Goal: Transaction & Acquisition: Purchase product/service

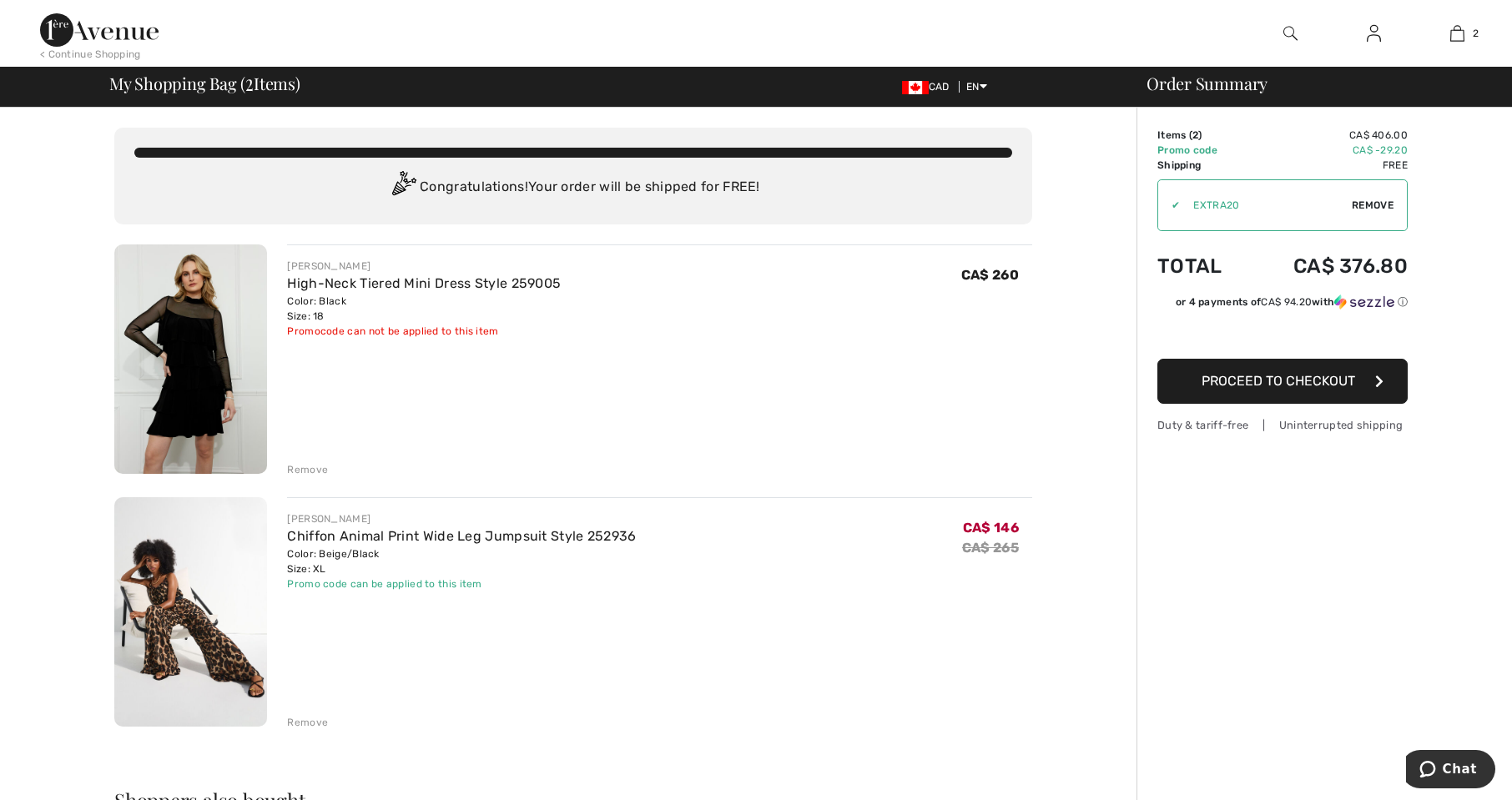
click at [309, 465] on div "Remove" at bounding box center [307, 470] width 41 height 15
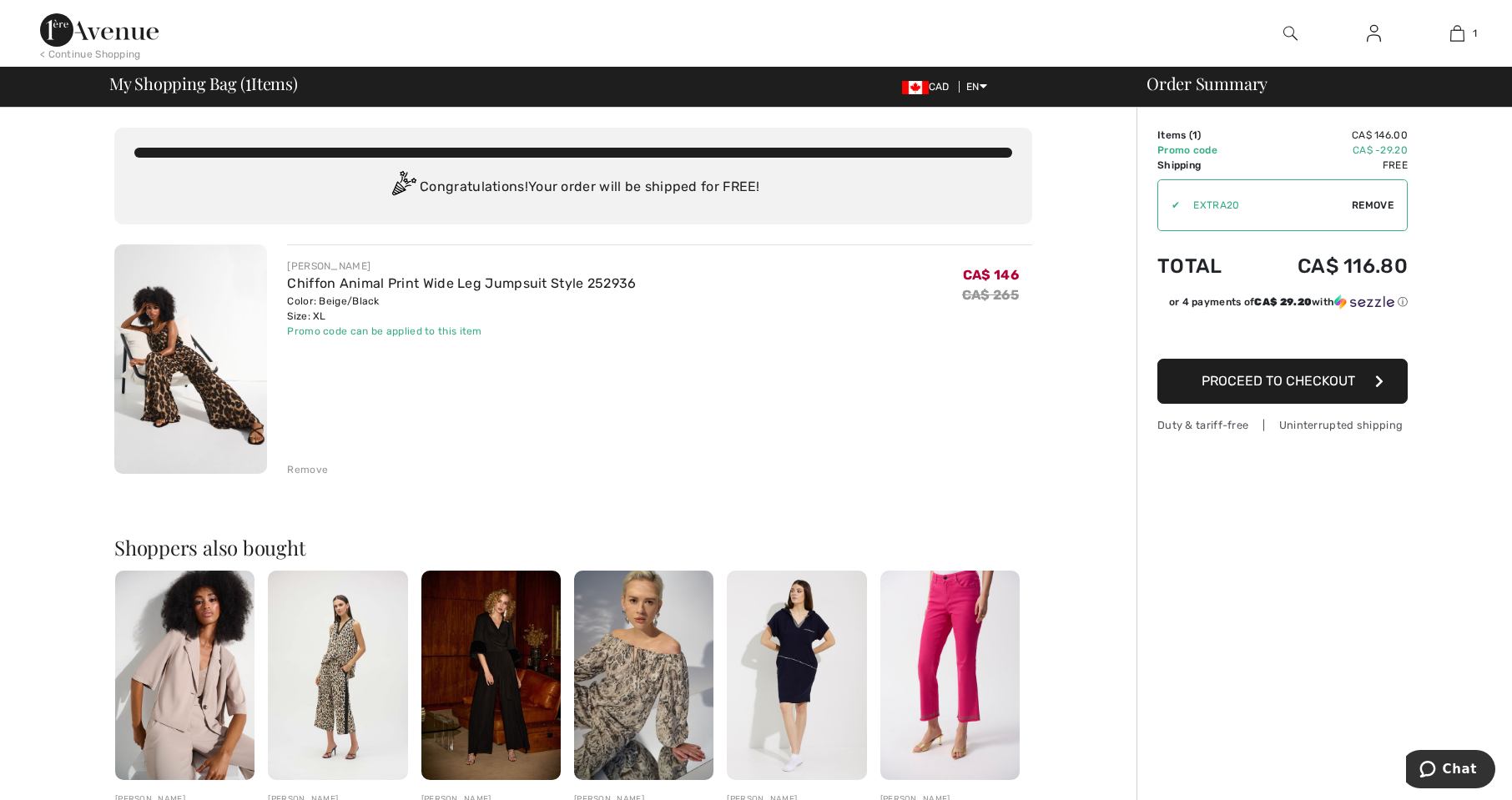
click at [1223, 391] on button "Proceed to Checkout" at bounding box center [1282, 381] width 250 height 45
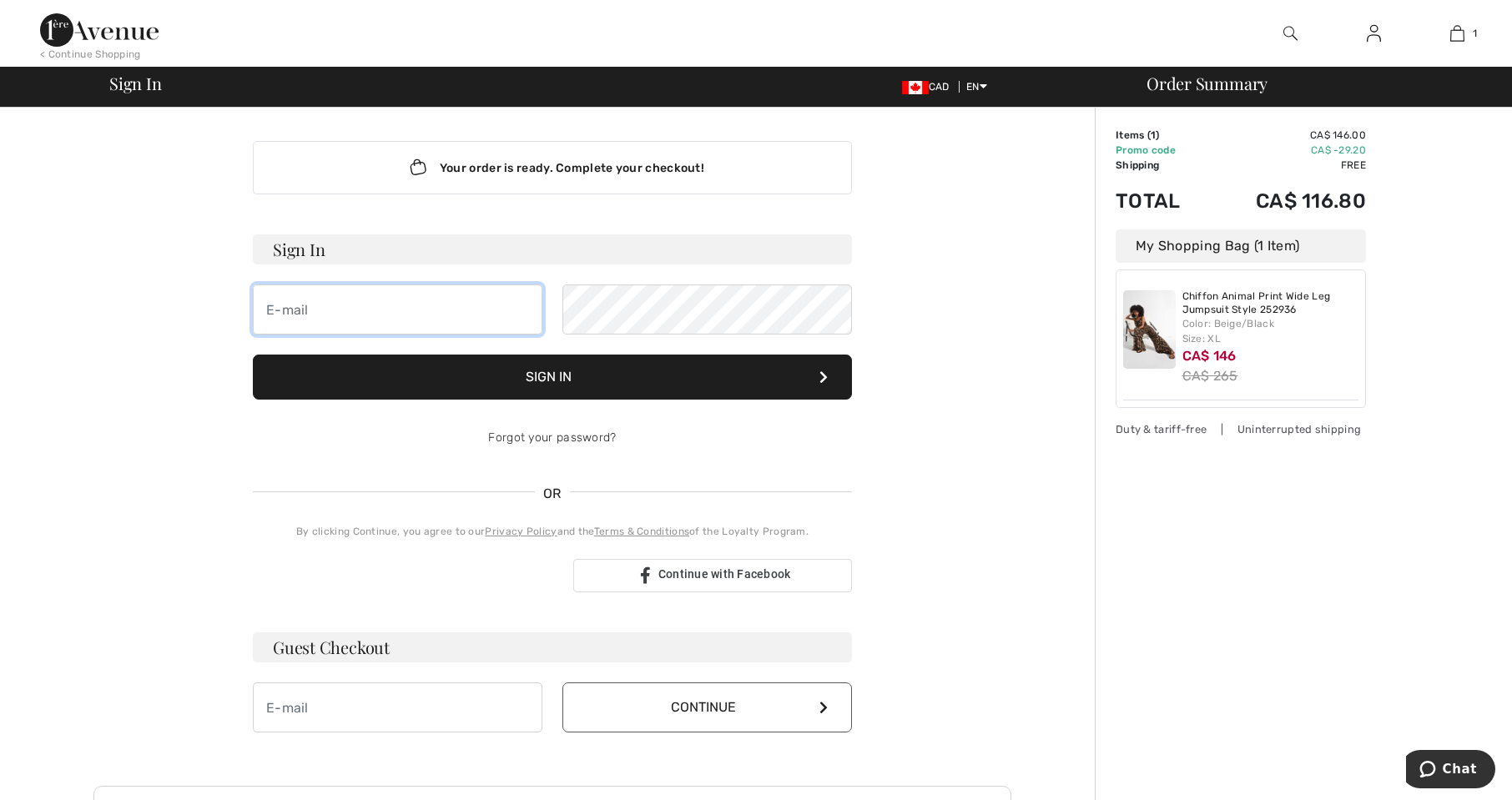
click at [391, 299] on input "email" at bounding box center [397, 309] width 289 height 50
type input "[EMAIL_ADDRESS][DOMAIN_NAME]"
click at [597, 438] on link "Forgot your password?" at bounding box center [552, 437] width 128 height 14
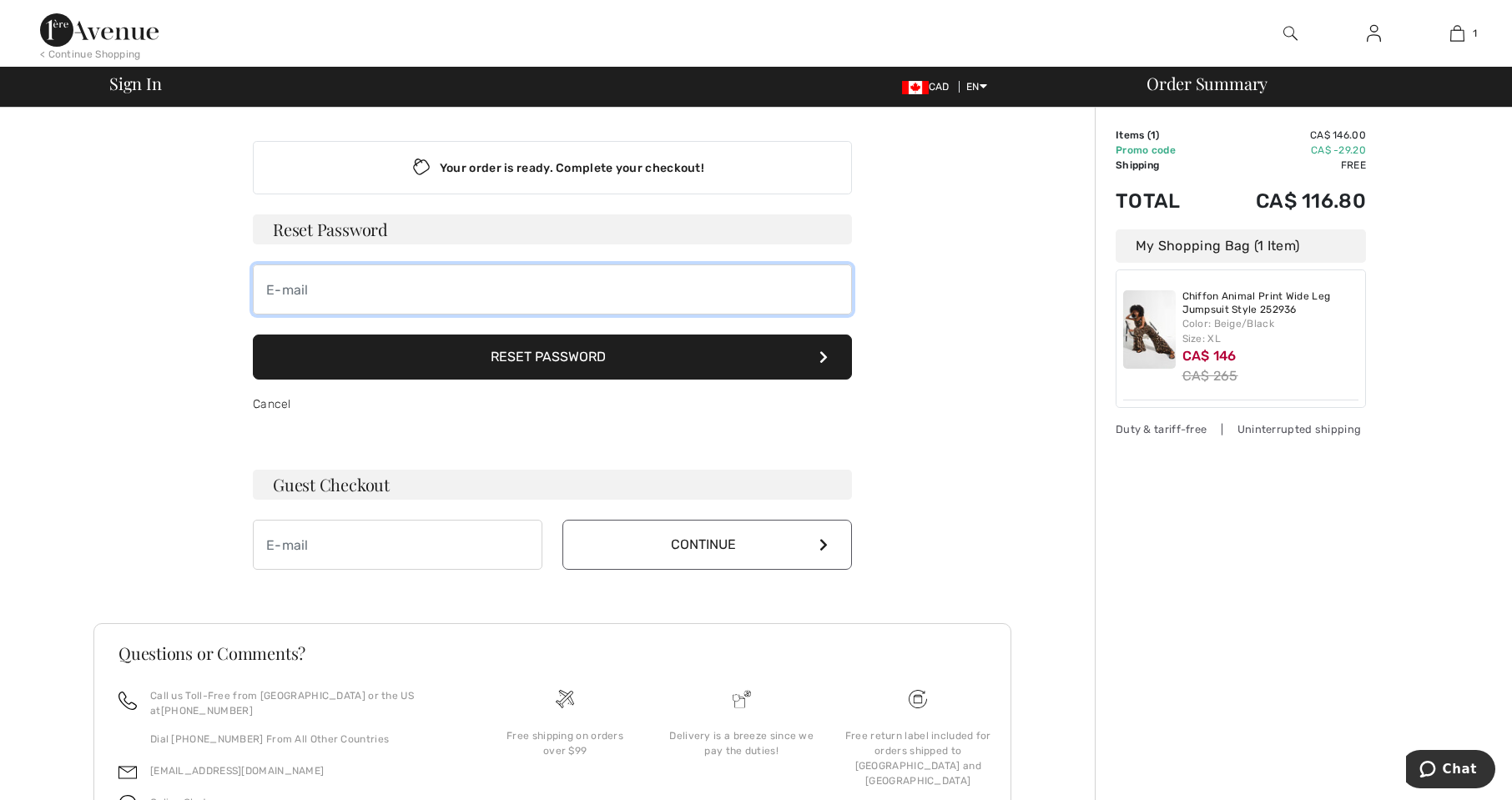
click at [336, 298] on input "email" at bounding box center [552, 289] width 599 height 50
type input "[EMAIL_ADDRESS][DOMAIN_NAME]"
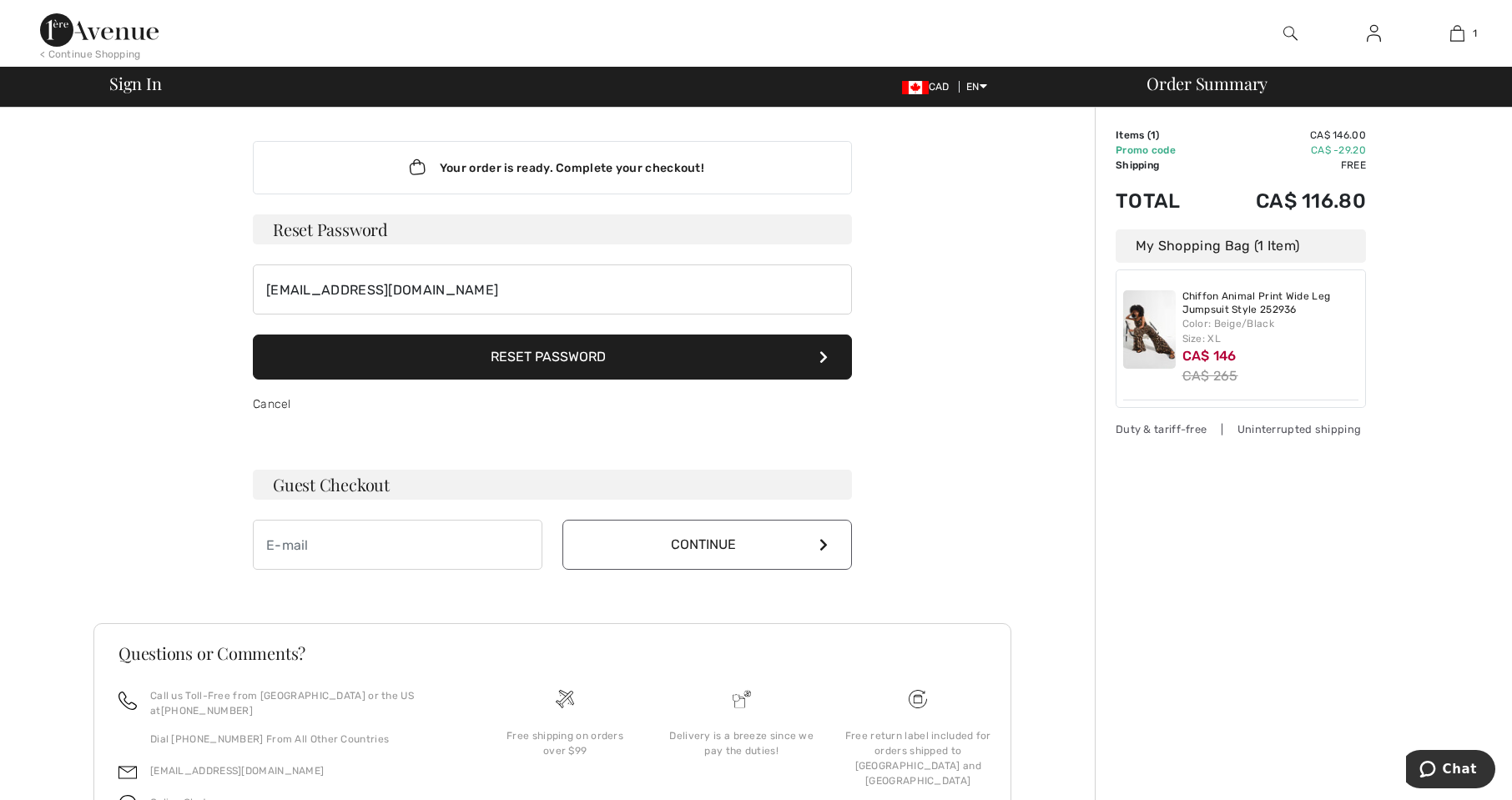
click at [501, 369] on button "Reset Password" at bounding box center [552, 357] width 599 height 45
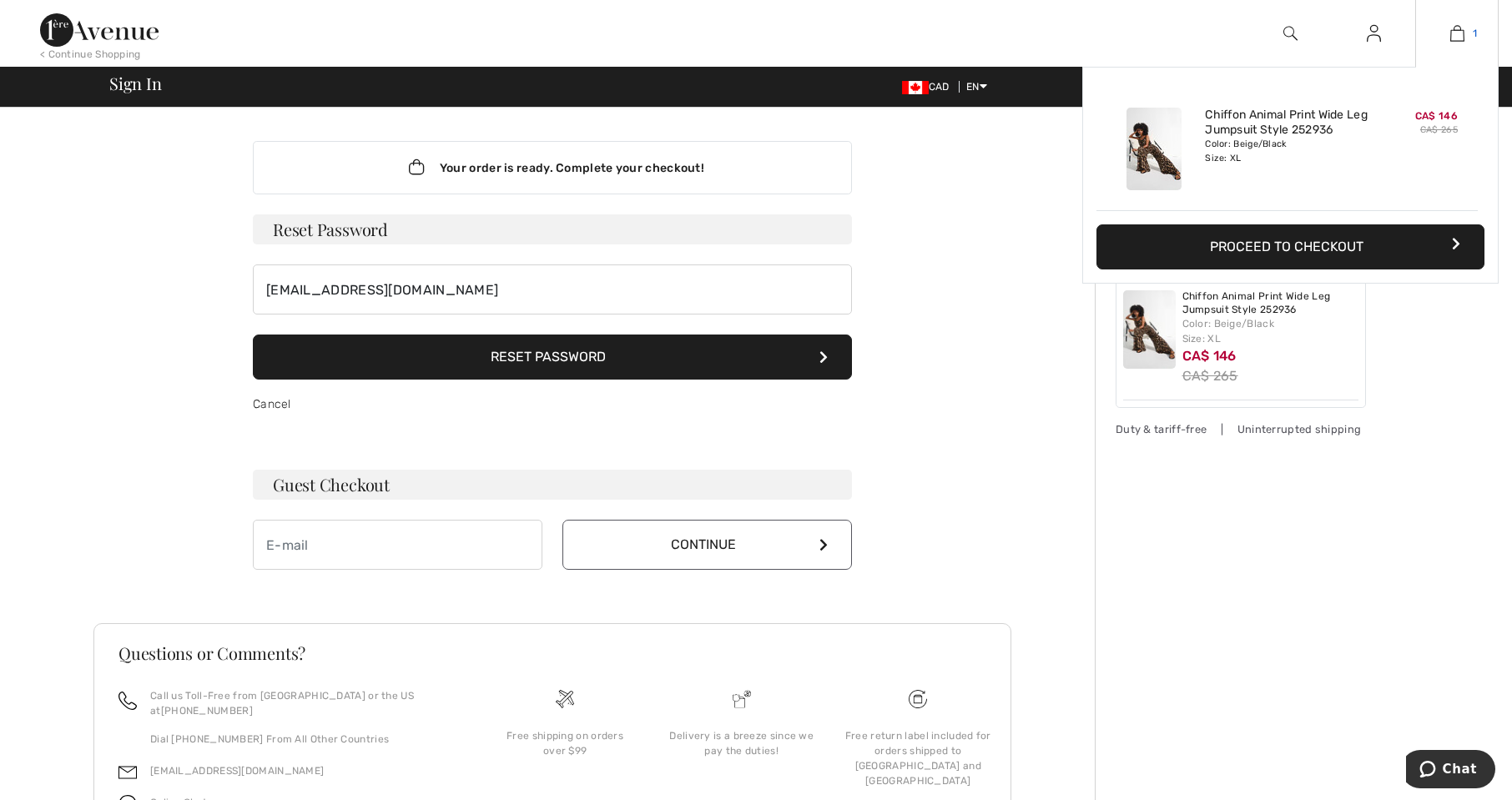
click at [1458, 35] on img at bounding box center [1457, 33] width 14 height 20
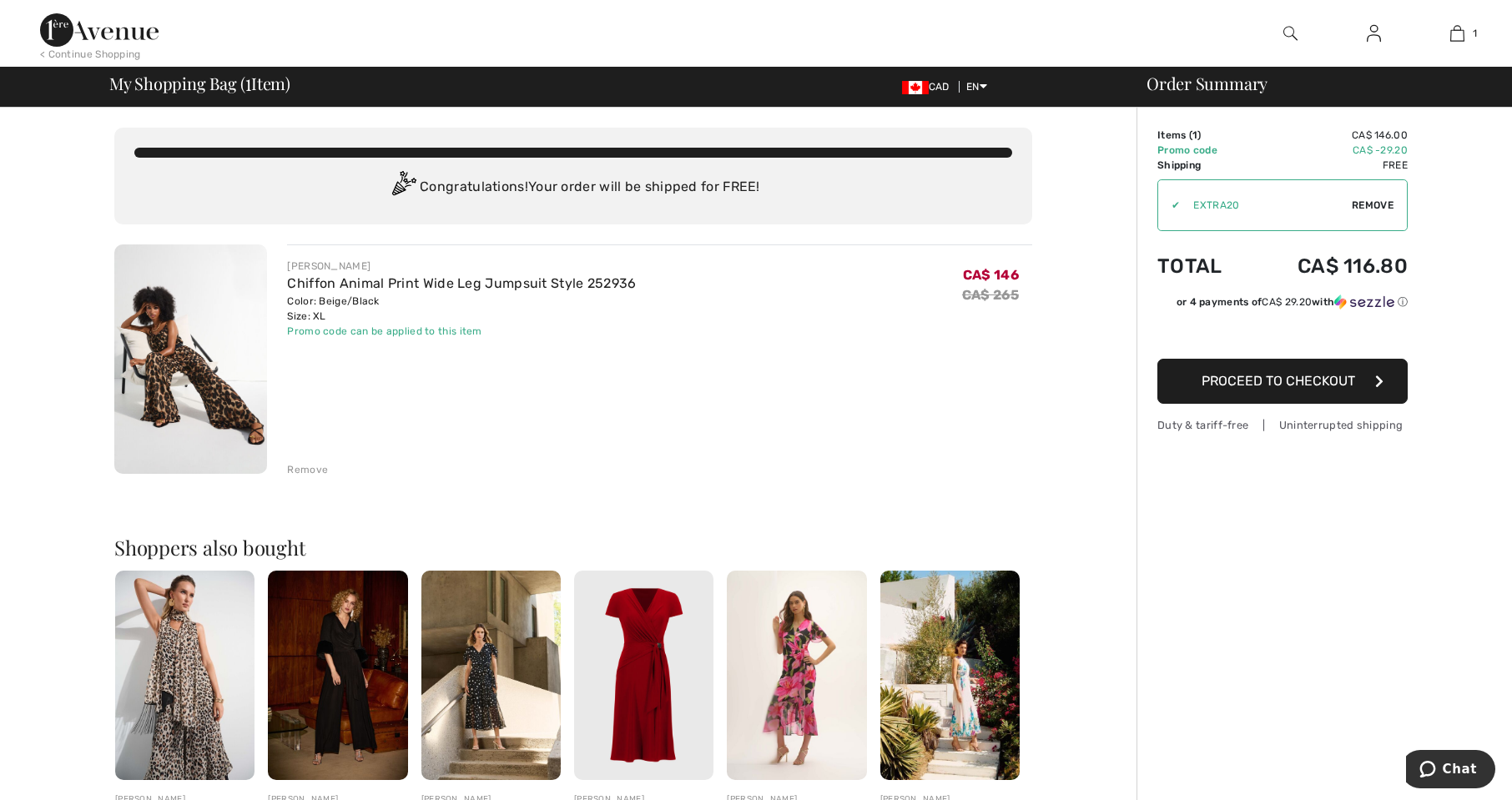
click at [1215, 386] on span "Proceed to Checkout" at bounding box center [1279, 380] width 154 height 16
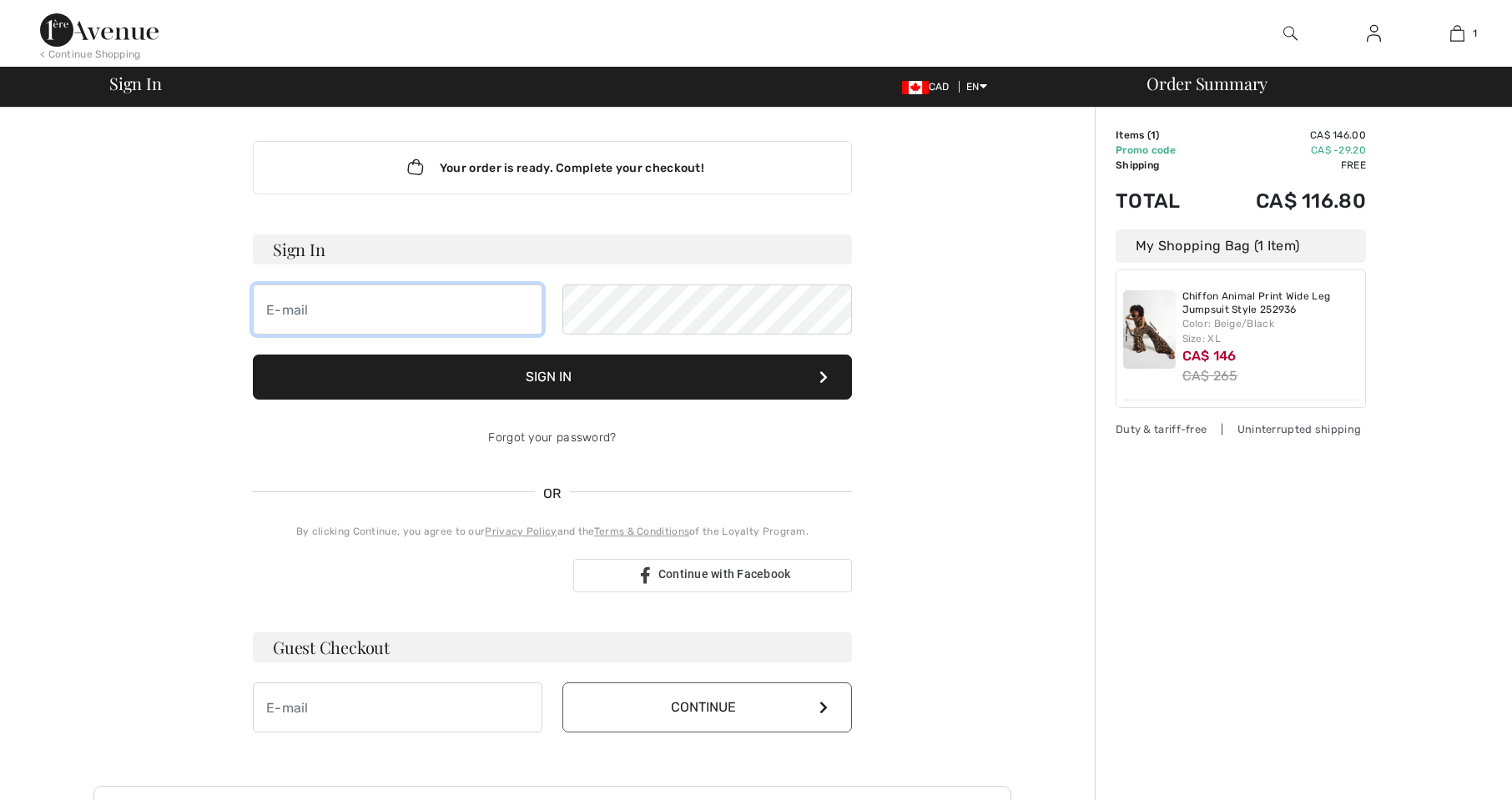
drag, startPoint x: 0, startPoint y: 0, endPoint x: 289, endPoint y: 320, distance: 431.2
click at [289, 320] on input "email" at bounding box center [397, 309] width 289 height 50
type input "donnalynnstewart@hotmail.com"
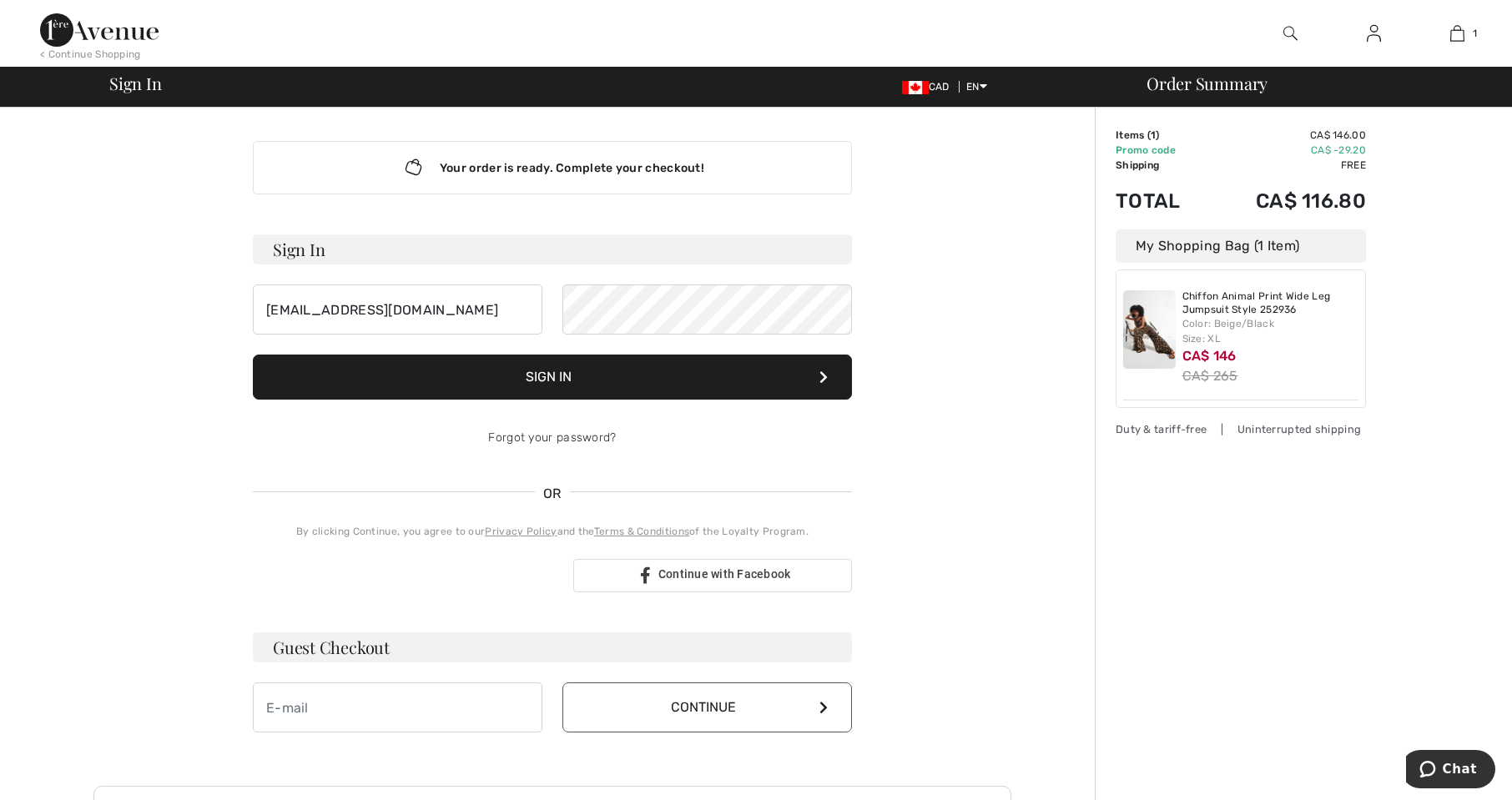
click at [646, 376] on button "Sign In" at bounding box center [552, 377] width 599 height 45
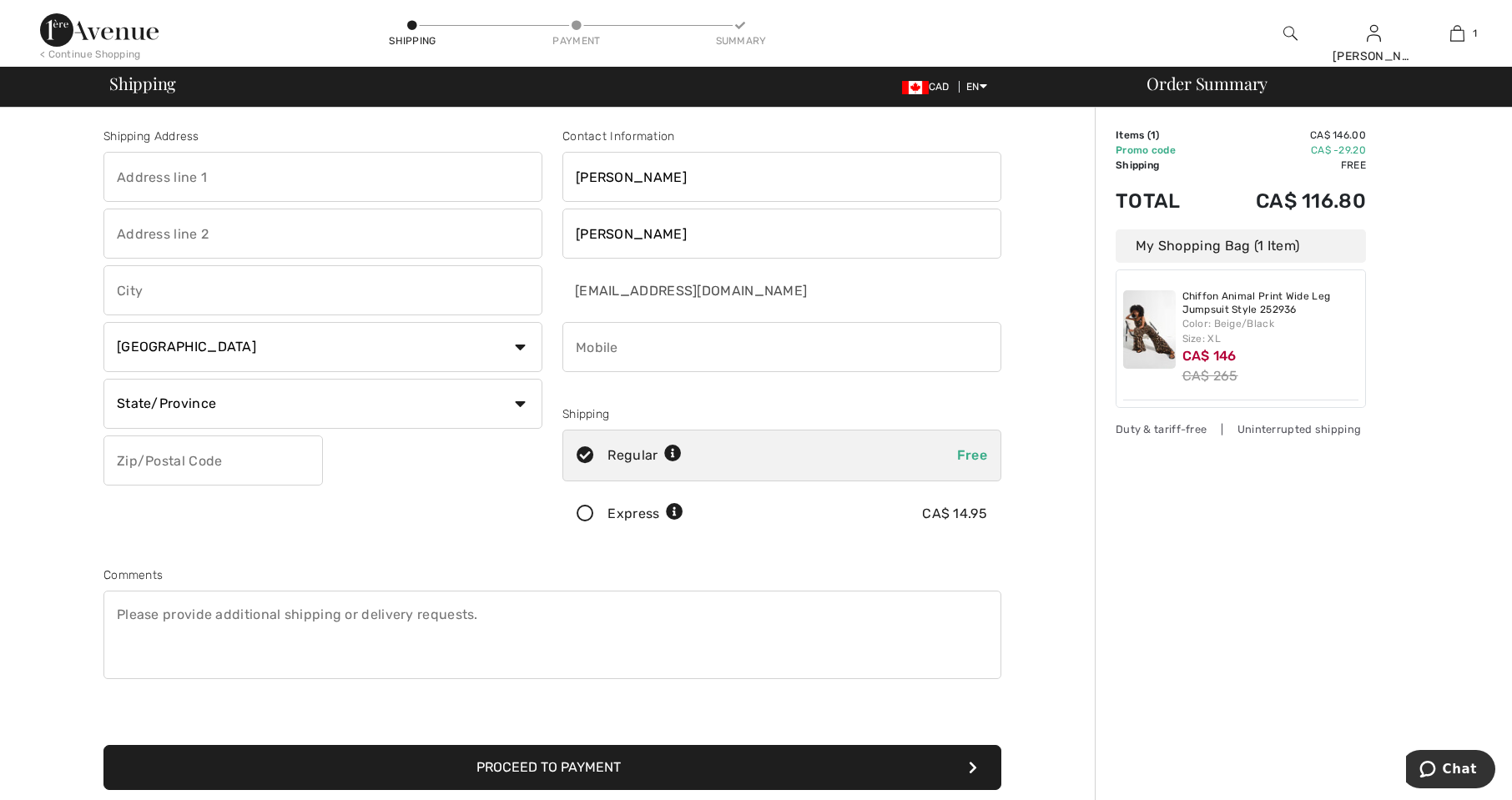
click at [212, 177] on input "text" at bounding box center [323, 177] width 439 height 50
type input "[STREET_ADDRESS]"
type input "[GEOGRAPHIC_DATA]"
select select "ON"
type input "N0H 2L0"
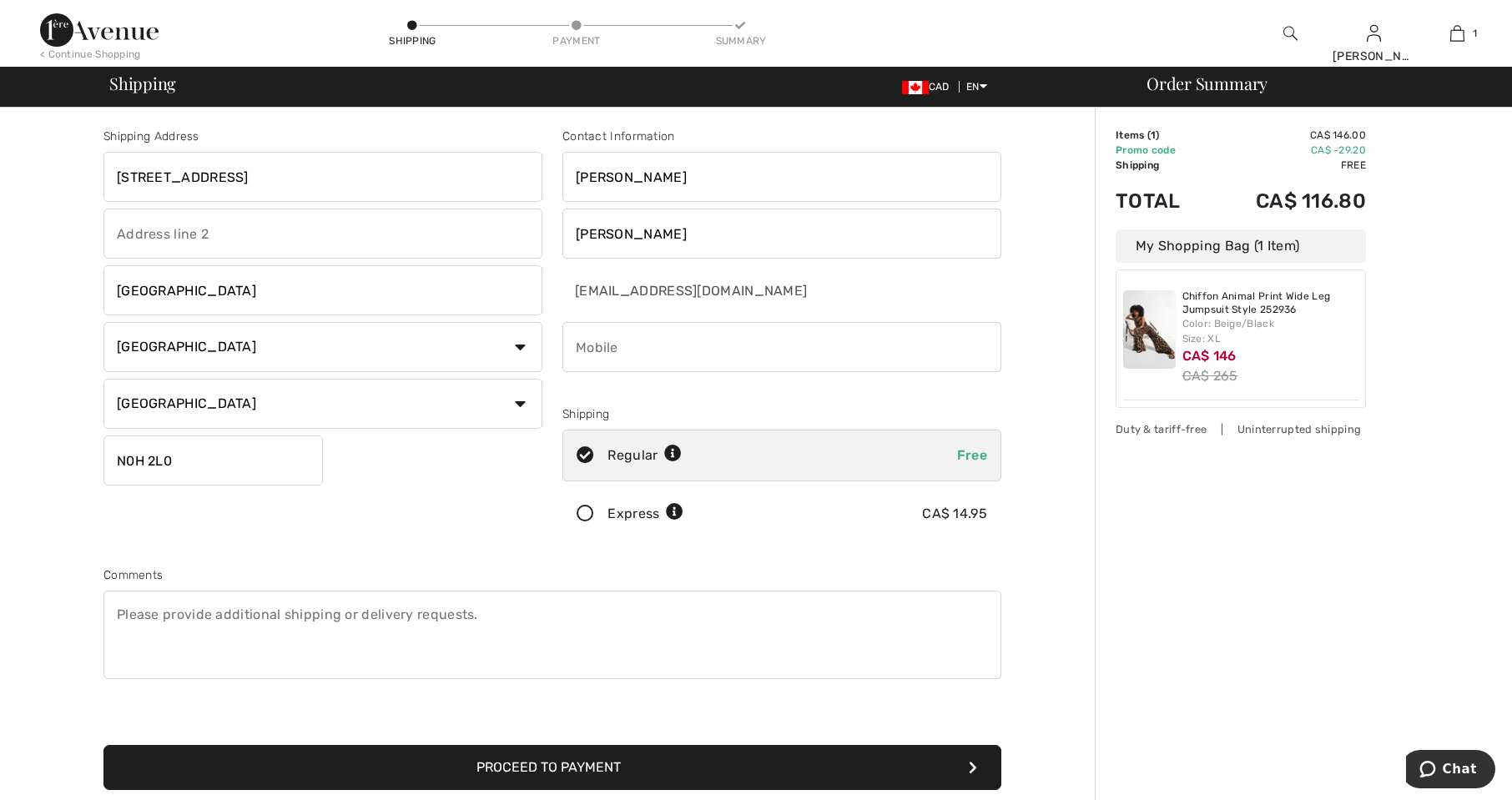
type input "5193739991"
type input "N0H2L0"
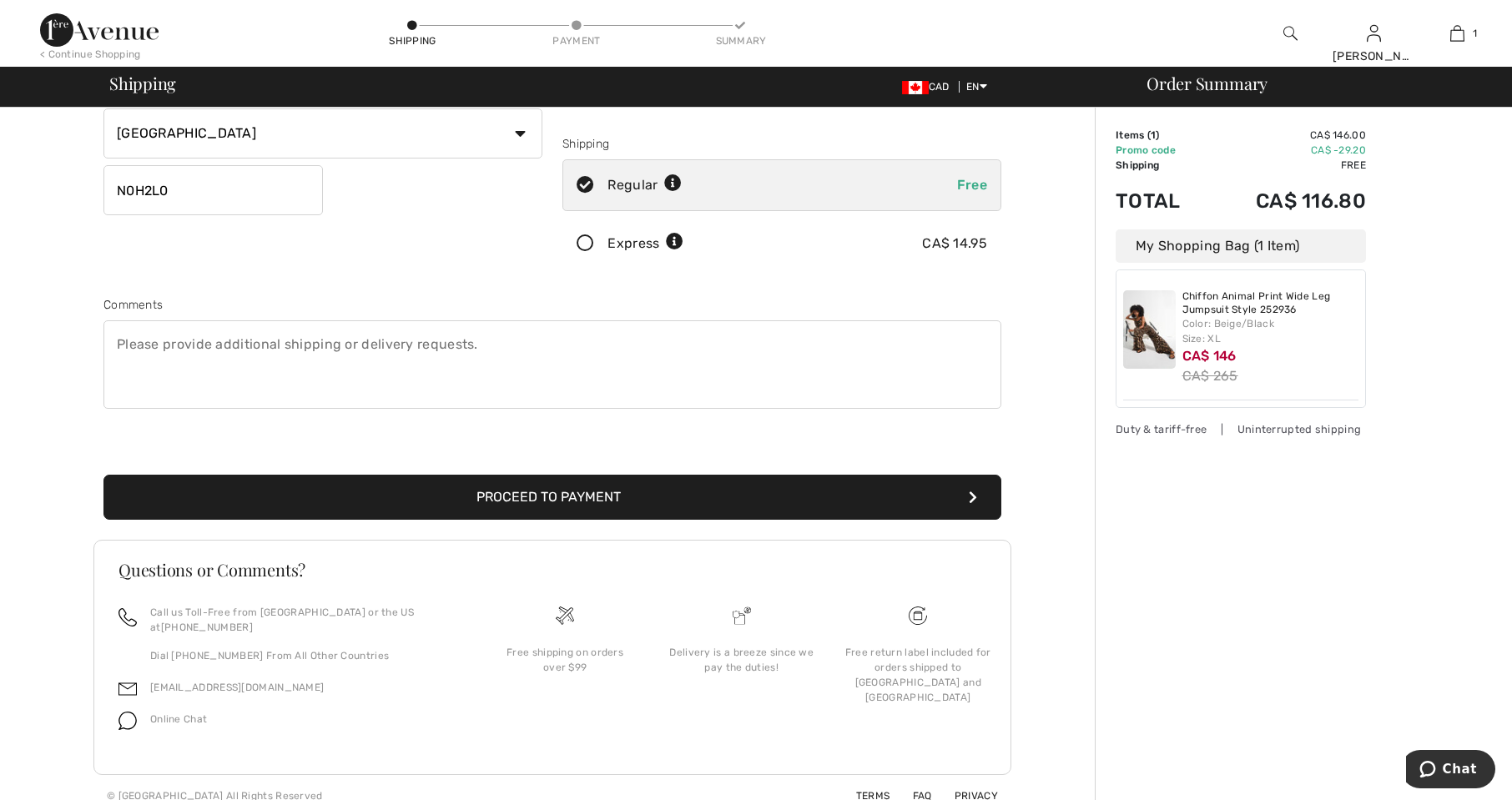
scroll to position [272, 0]
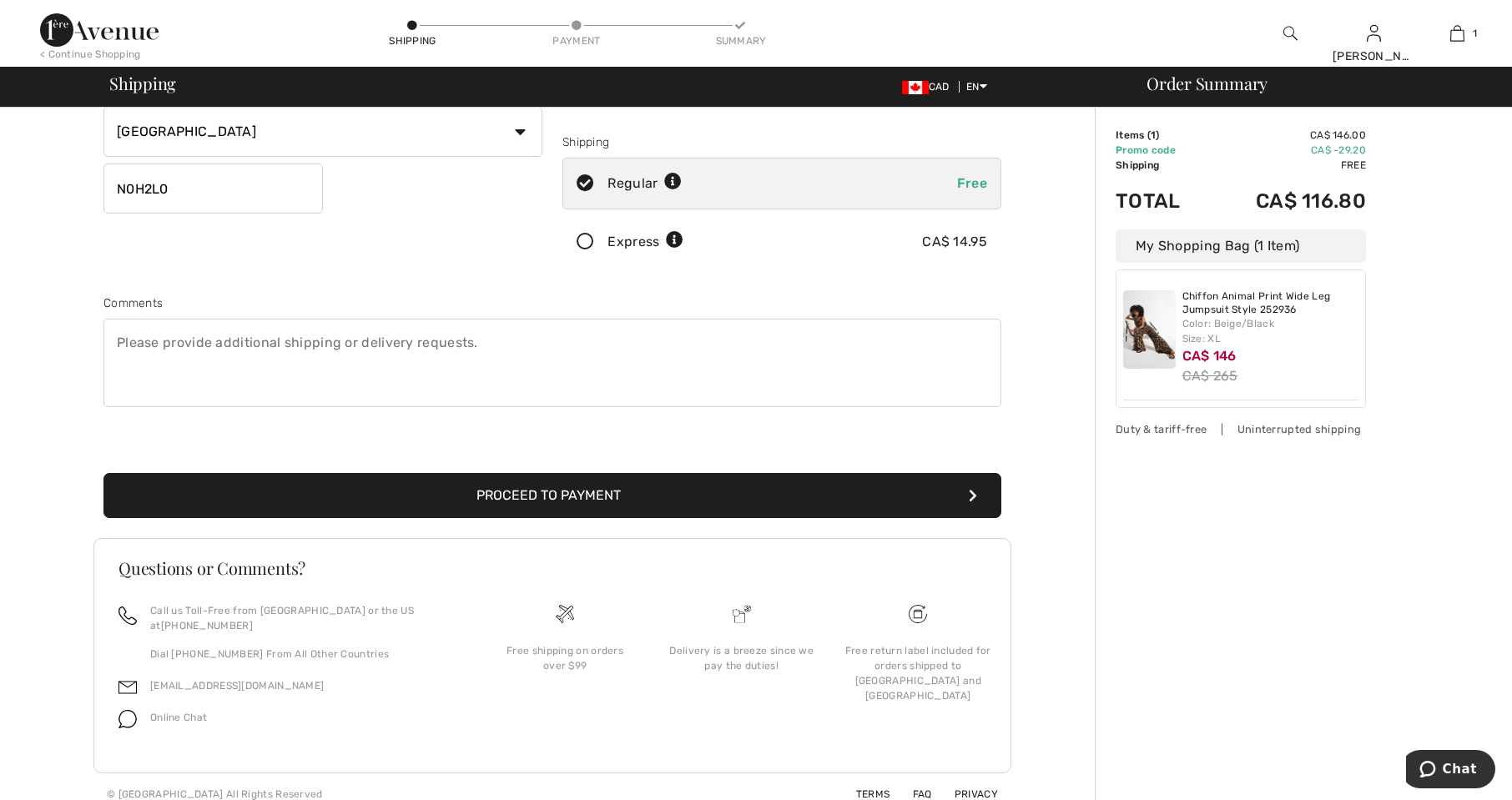
click at [602, 487] on button "Proceed to Payment" at bounding box center [553, 496] width 898 height 45
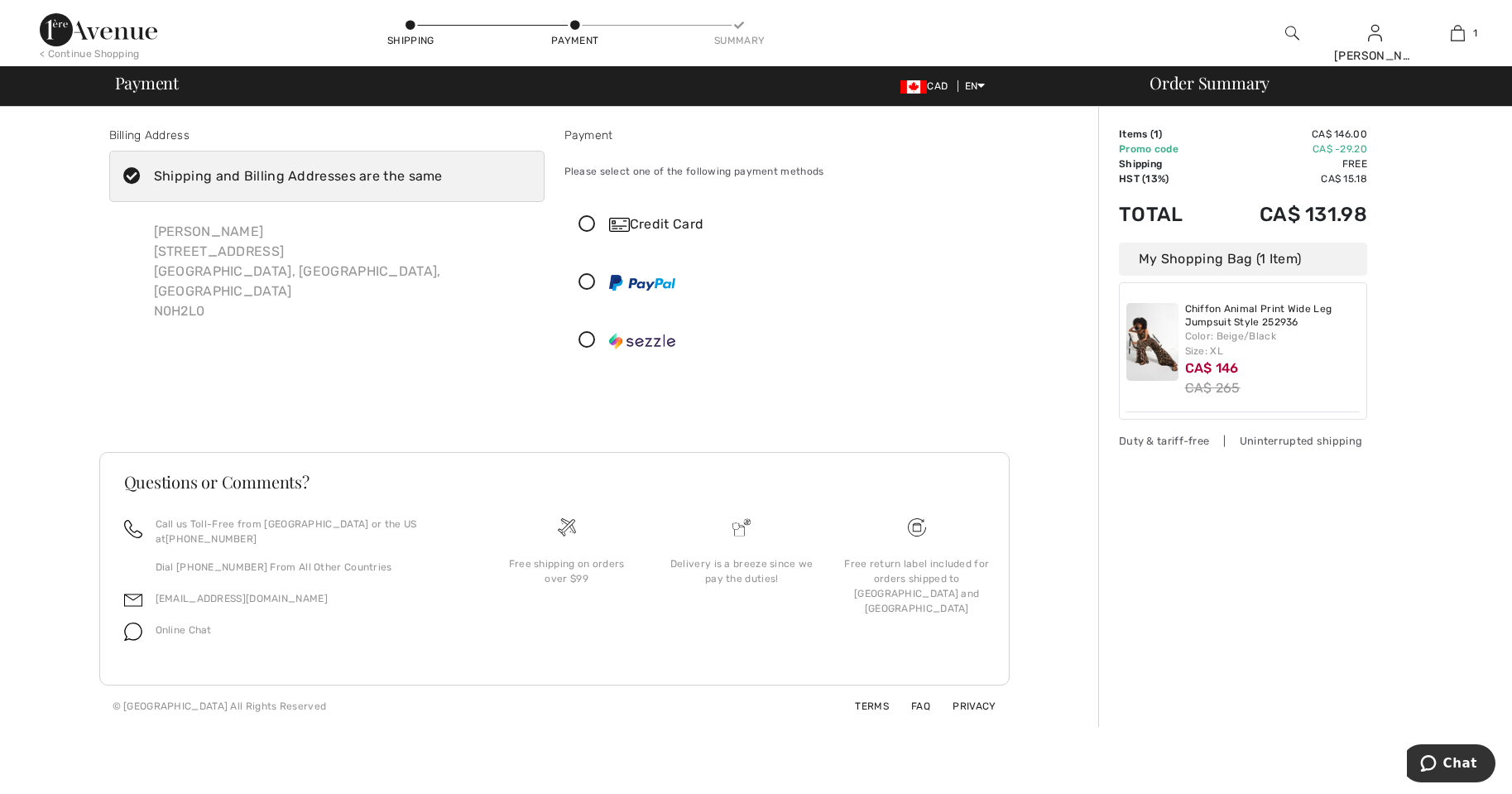
click at [683, 223] on div "Credit Card" at bounding box center [798, 224] width 379 height 20
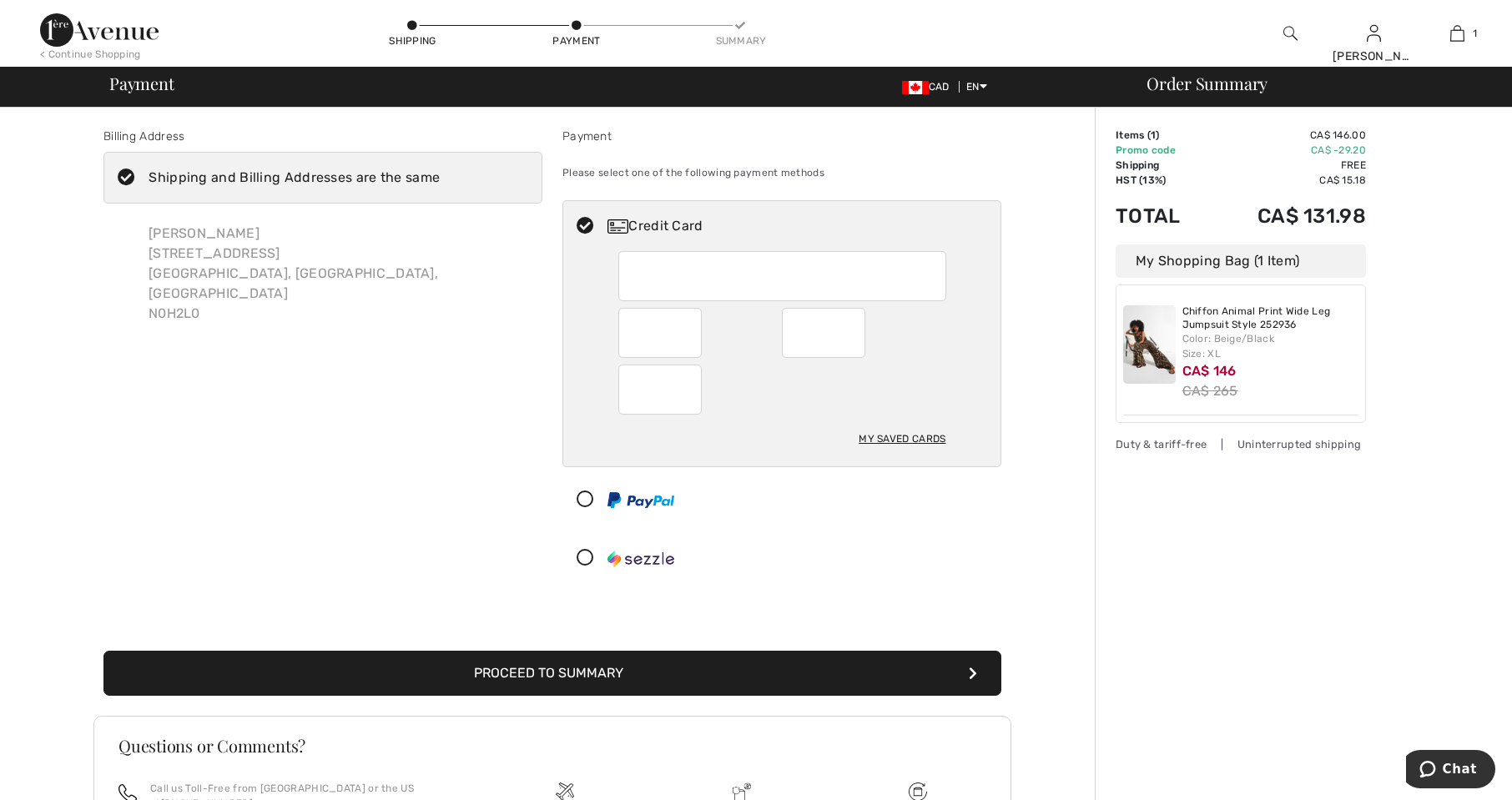
click at [894, 439] on div "My Saved Cards" at bounding box center [902, 439] width 87 height 28
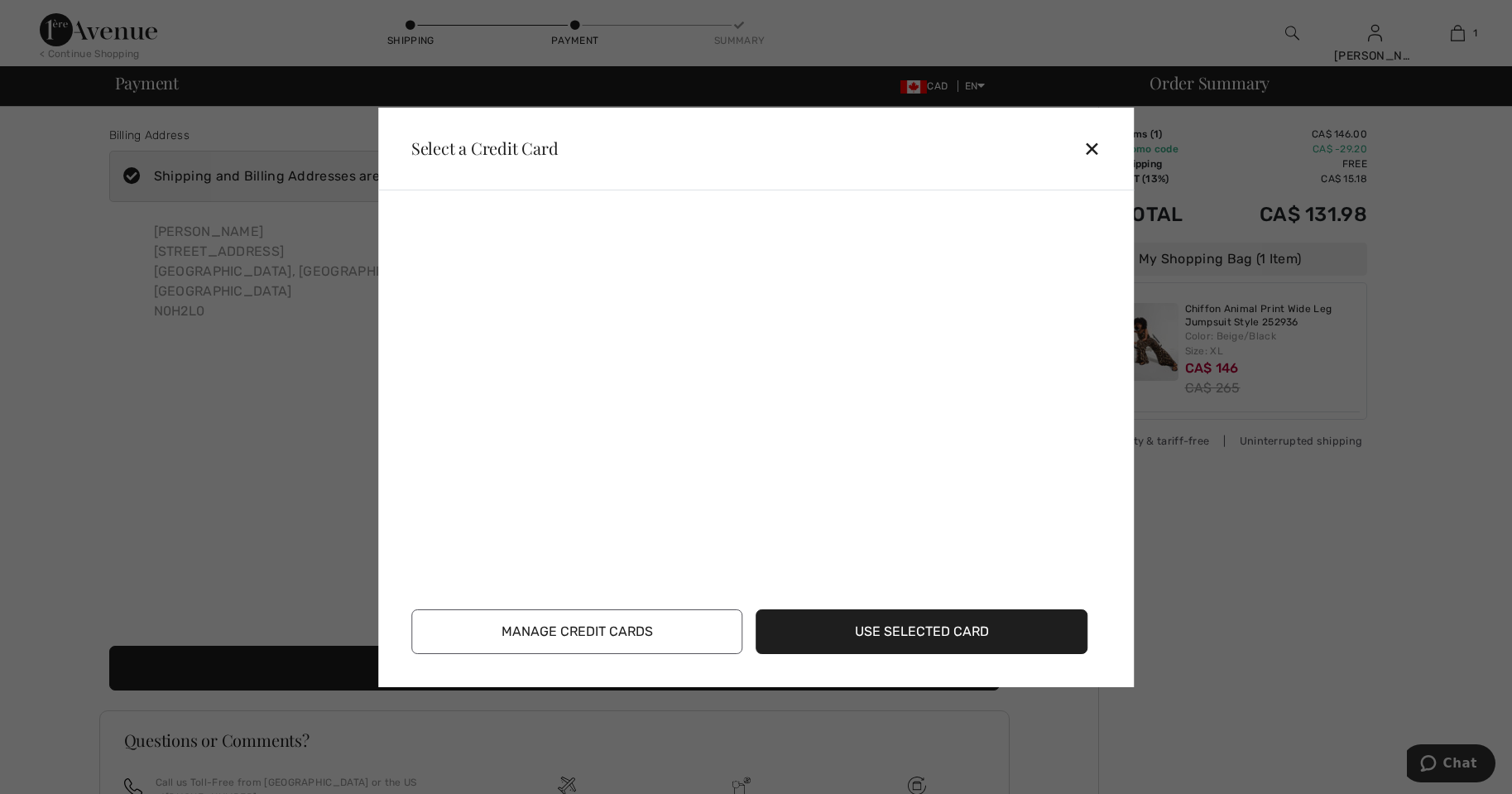
click at [839, 630] on button "Use Selected Card" at bounding box center [922, 631] width 332 height 45
click at [954, 621] on button "Use Selected Card" at bounding box center [922, 631] width 332 height 45
click at [1093, 142] on div "✕" at bounding box center [1098, 149] width 31 height 35
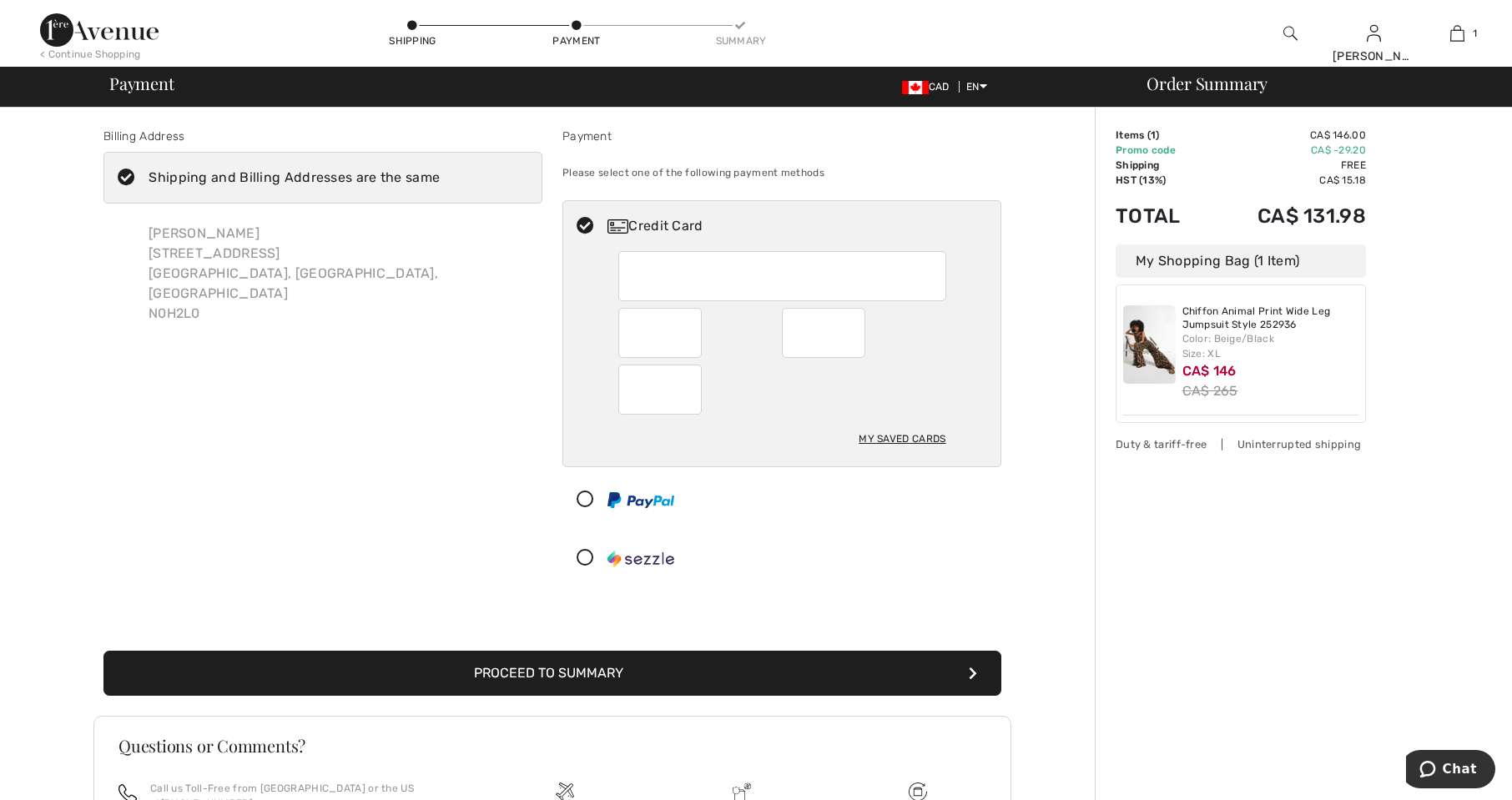
click at [657, 678] on button "Proceed to Summary" at bounding box center [553, 673] width 898 height 45
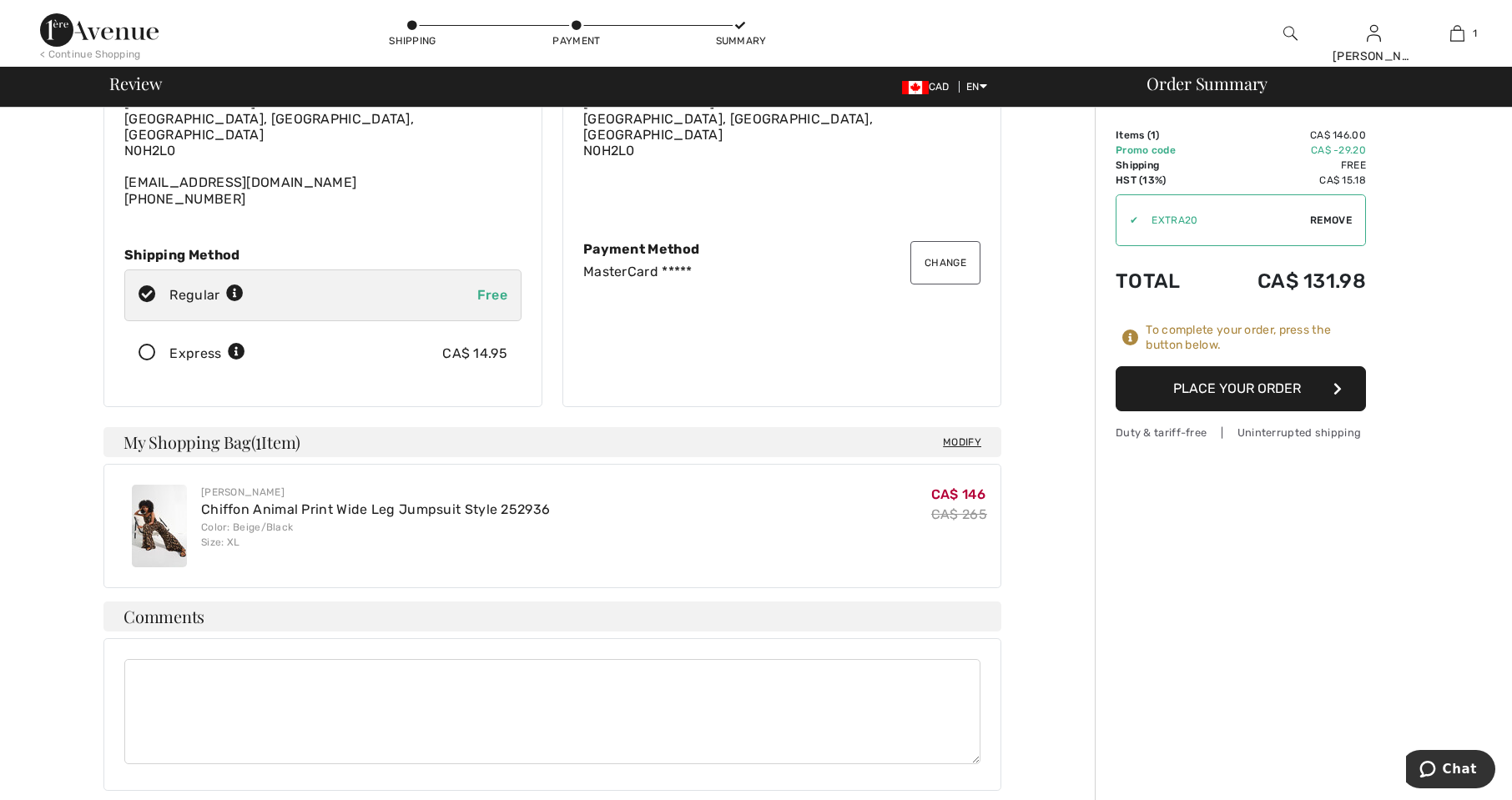
scroll to position [39, 0]
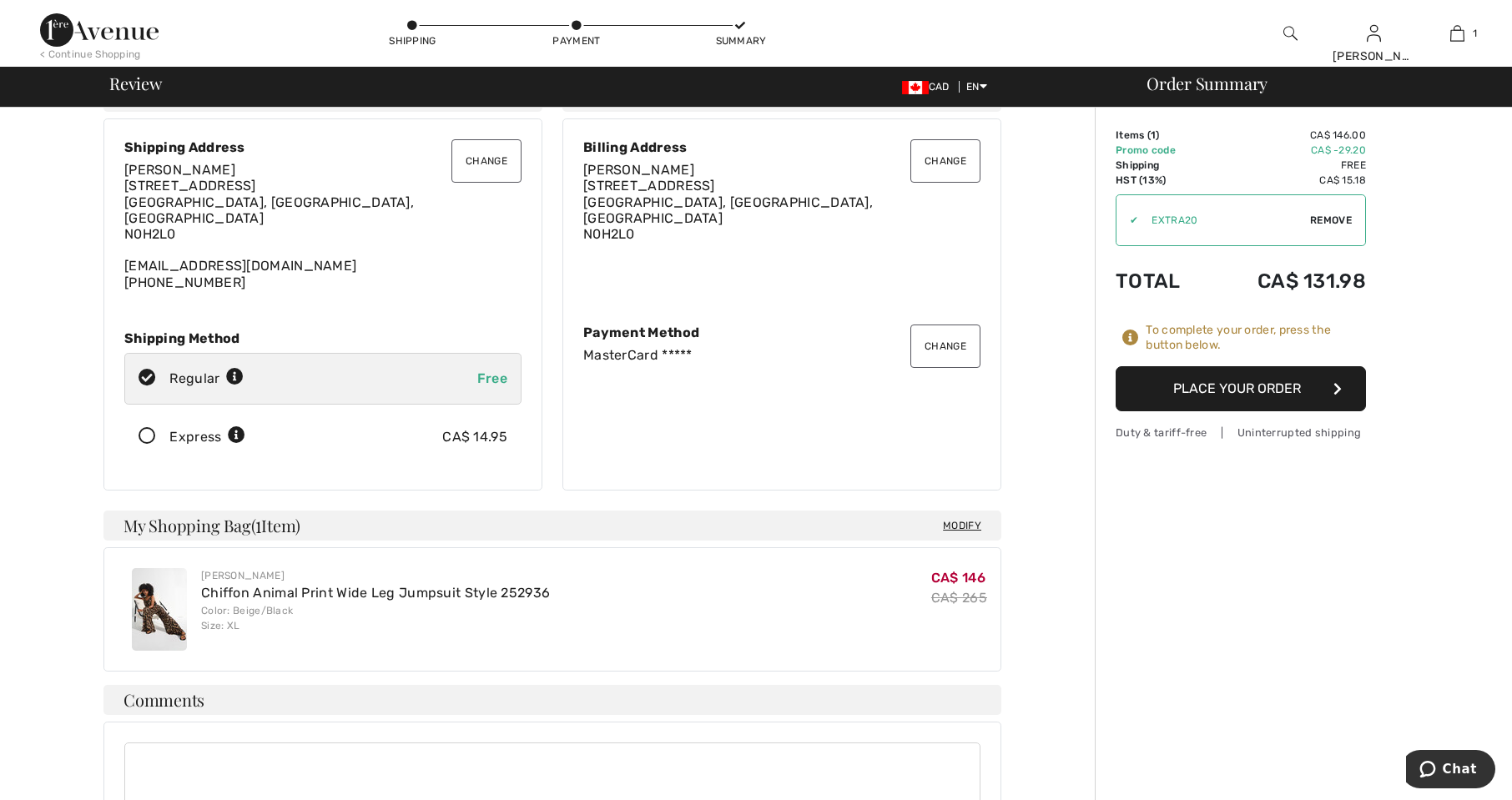
click at [1251, 382] on button "Place Your Order" at bounding box center [1240, 389] width 250 height 45
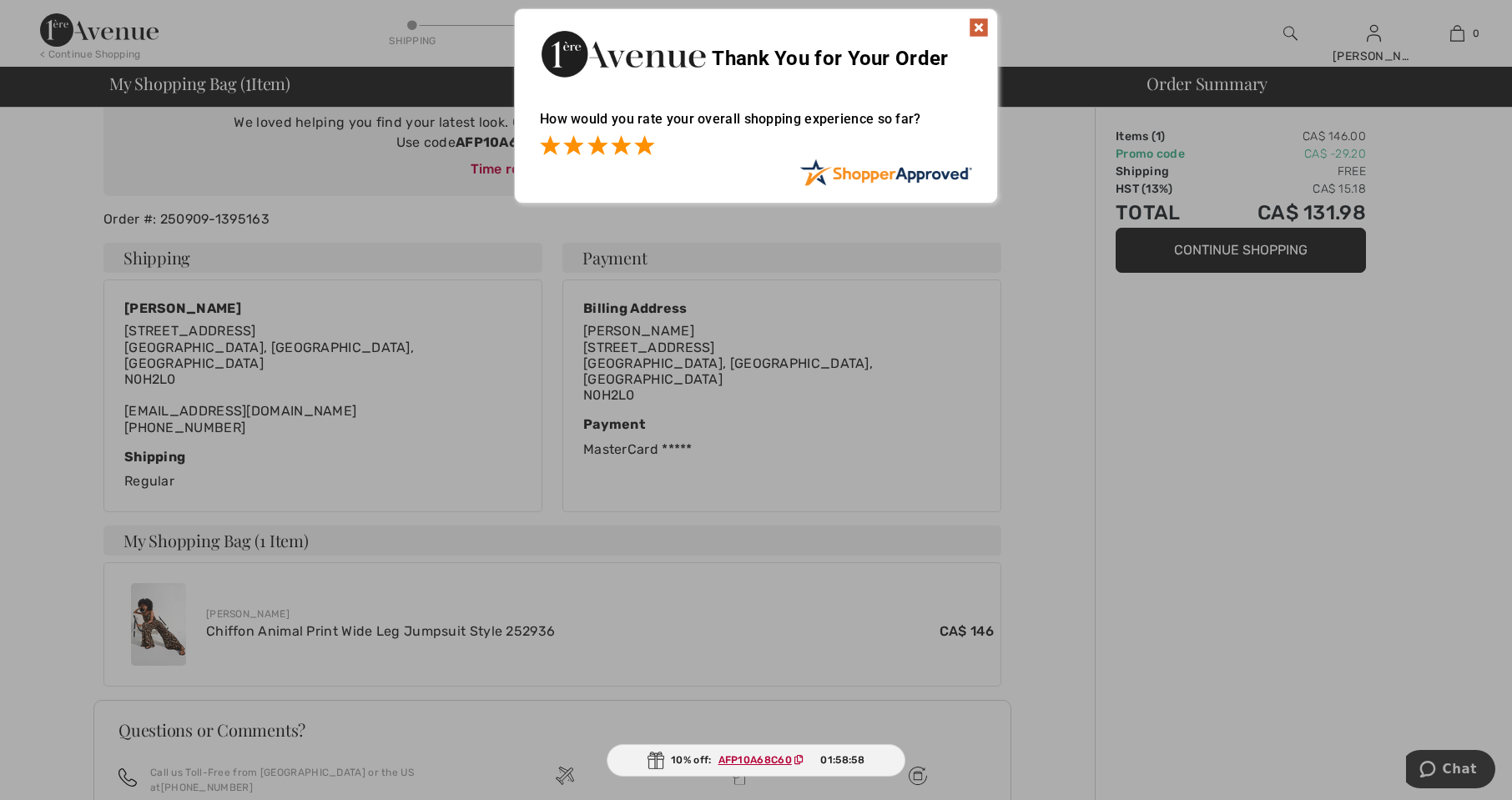
click at [652, 154] on span at bounding box center [644, 145] width 20 height 20
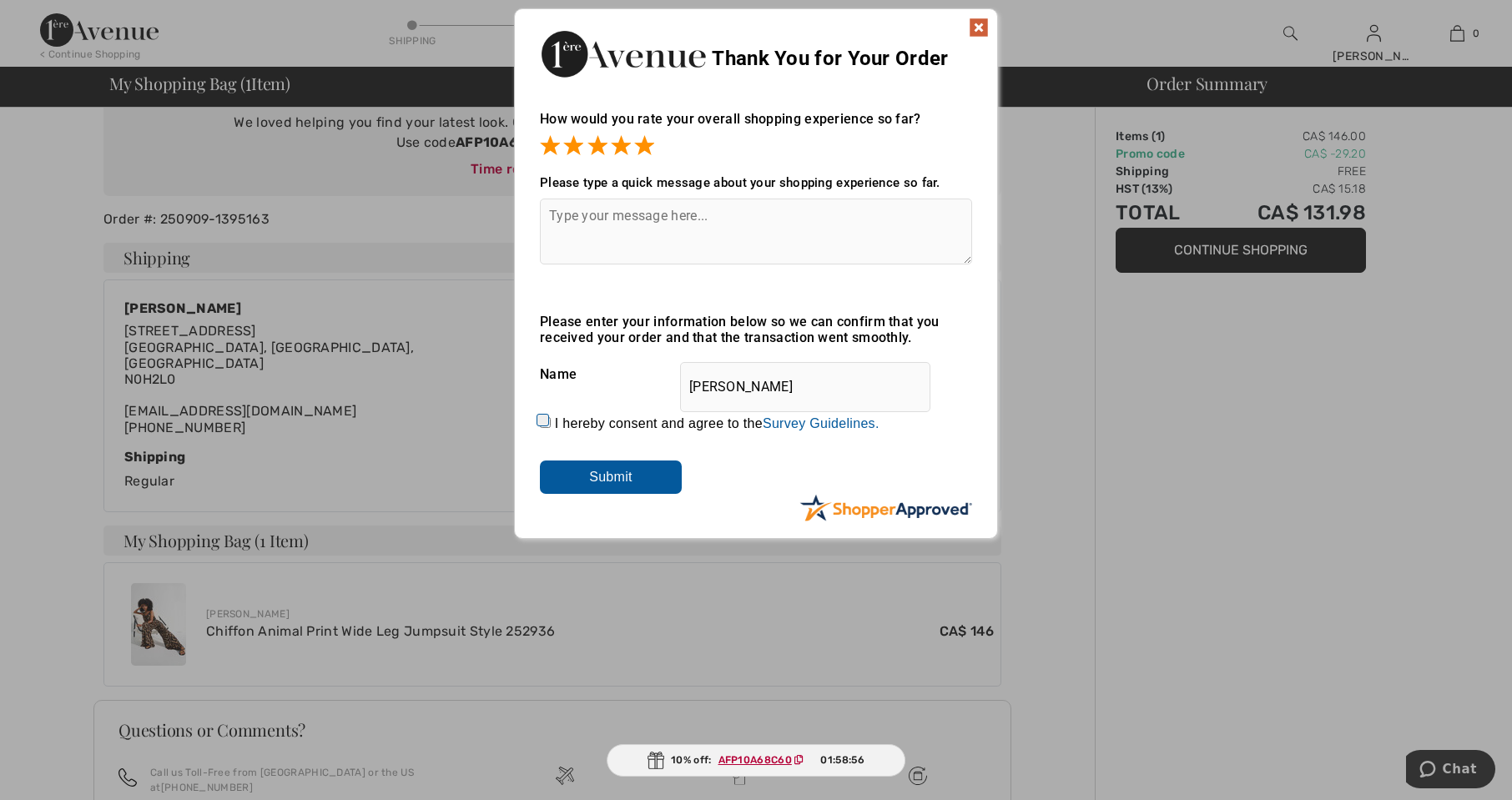
click at [971, 28] on img at bounding box center [978, 28] width 20 height 20
